Goal: Book appointment/travel/reservation

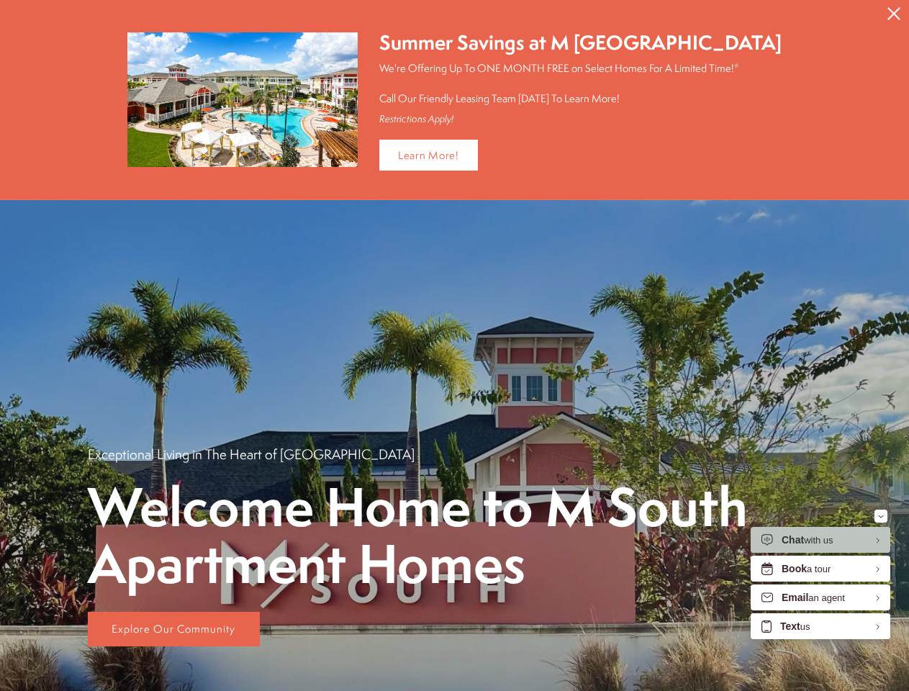
click at [894, 14] on icon "Close Alert" at bounding box center [893, 13] width 13 height 13
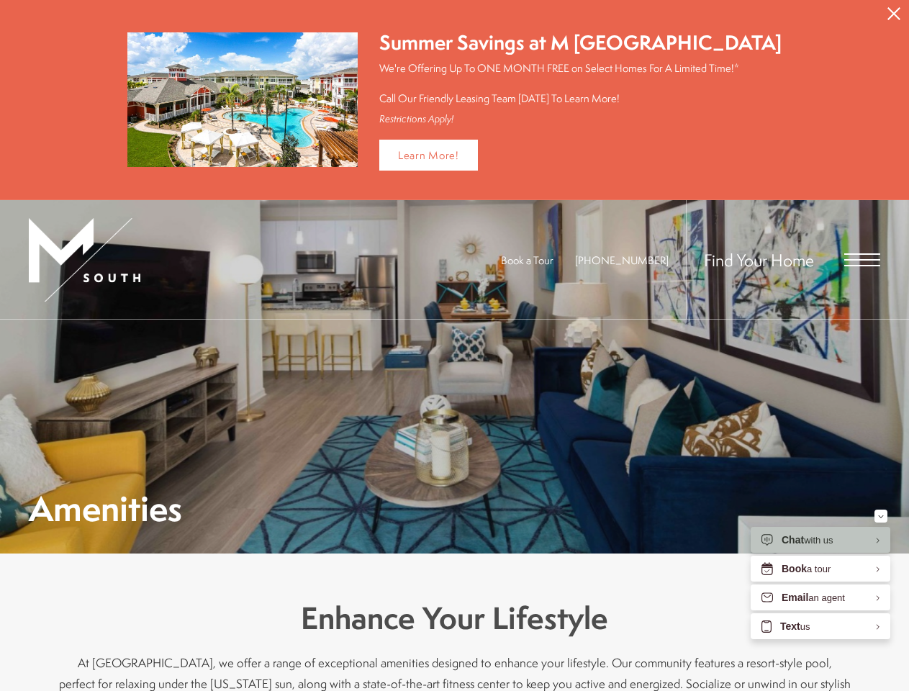
click at [454, 345] on div at bounding box center [454, 376] width 909 height 353
click at [894, 14] on icon "Close Alert" at bounding box center [893, 13] width 13 height 13
